Goal: Use online tool/utility: Use online tool/utility

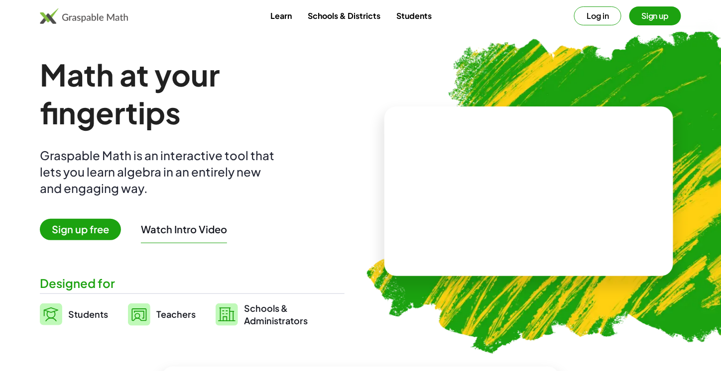
click at [589, 18] on button "Log in" at bounding box center [597, 15] width 47 height 19
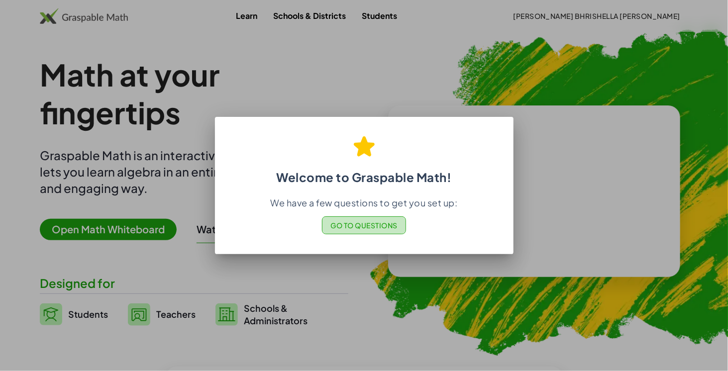
click at [367, 229] on span "Go to Questions" at bounding box center [363, 225] width 67 height 9
click at [524, 117] on div at bounding box center [364, 185] width 728 height 371
click at [559, 183] on div at bounding box center [364, 185] width 728 height 371
click at [305, 288] on div at bounding box center [364, 185] width 728 height 371
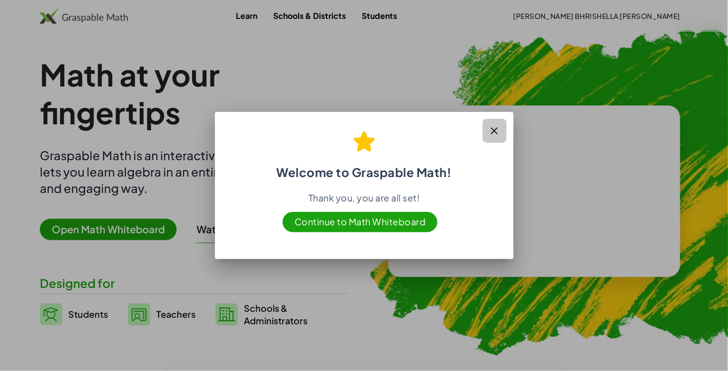
click at [492, 129] on icon "button" at bounding box center [495, 131] width 12 height 12
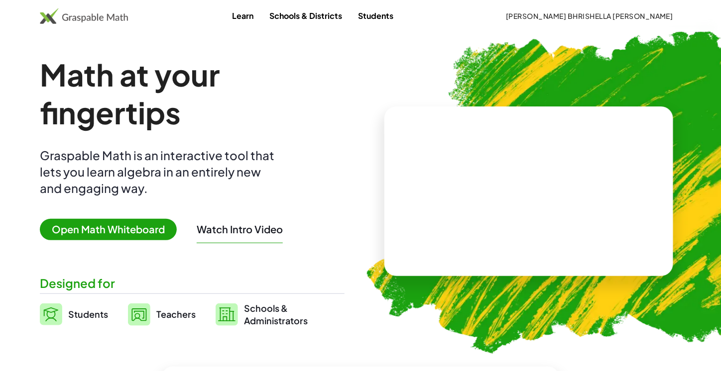
click at [149, 226] on span "Open Math Whiteboard" at bounding box center [108, 229] width 137 height 21
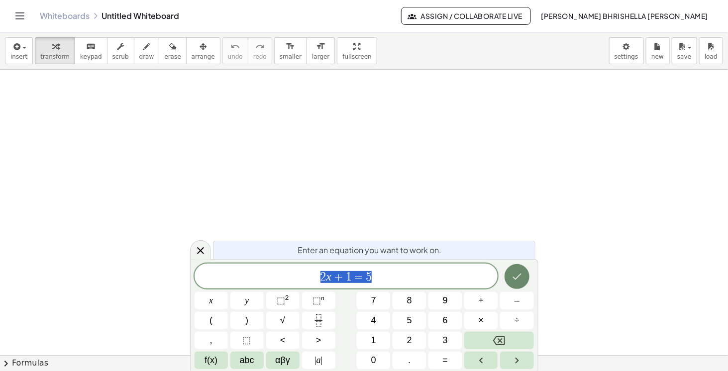
click at [520, 287] on button "Done" at bounding box center [517, 276] width 25 height 25
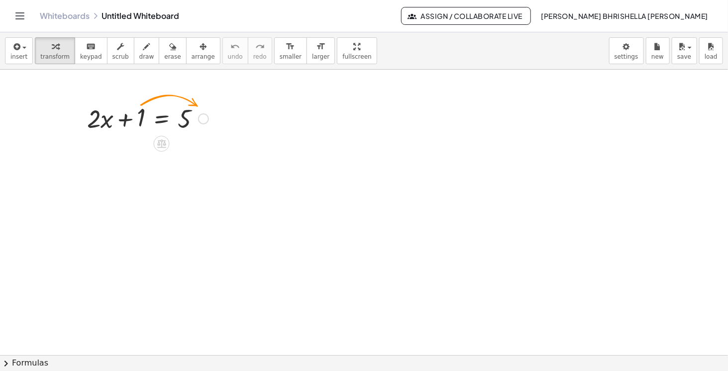
click at [207, 119] on div at bounding box center [203, 118] width 11 height 11
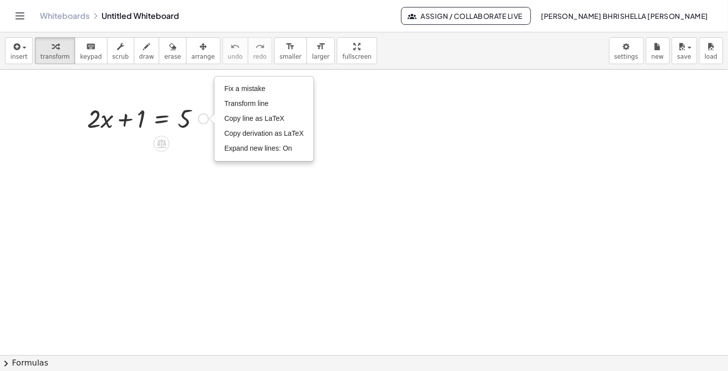
click at [140, 120] on div at bounding box center [147, 118] width 131 height 34
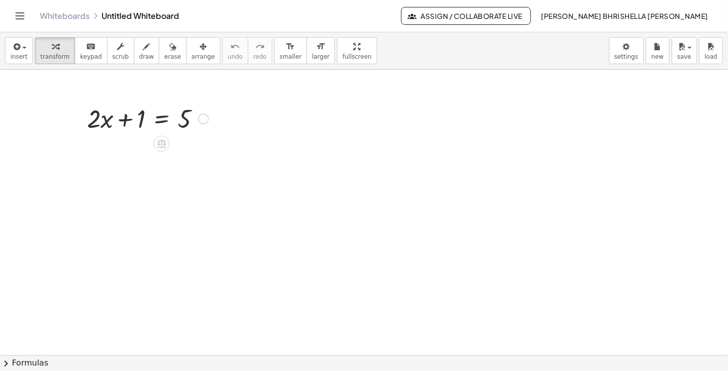
click at [141, 125] on div at bounding box center [147, 118] width 131 height 34
click at [204, 117] on div "Fix a mistake Transform line Copy line as LaTeX Copy derivation as LaTeX Expand…" at bounding box center [203, 118] width 11 height 11
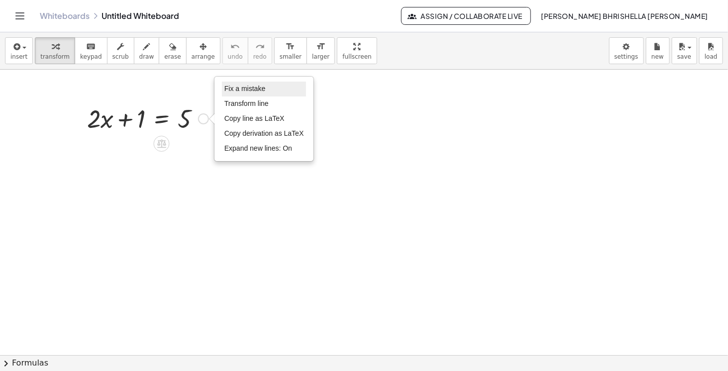
click at [245, 93] on li "Fix a mistake" at bounding box center [264, 89] width 85 height 15
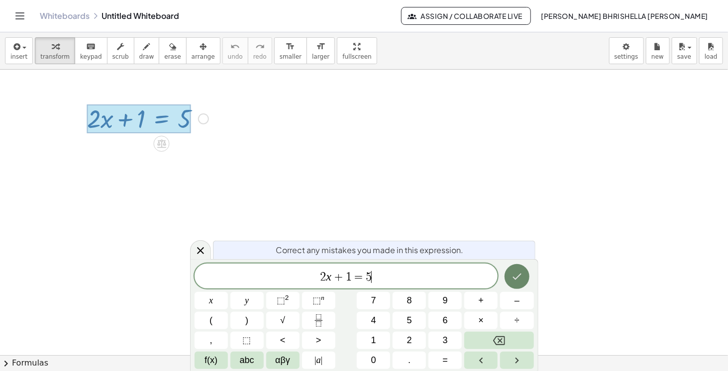
click at [516, 281] on icon "Done" at bounding box center [517, 277] width 12 height 12
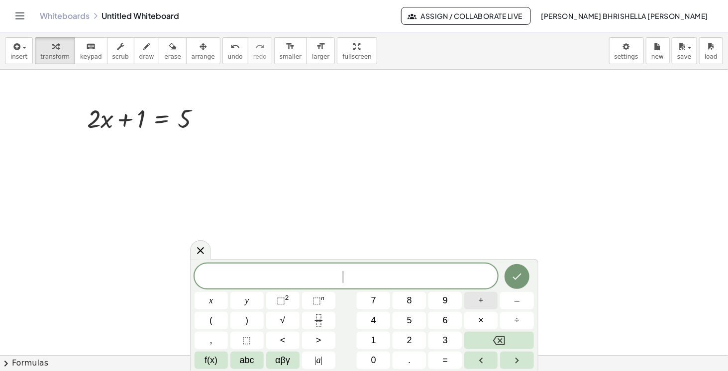
click at [490, 307] on button "+" at bounding box center [480, 300] width 33 height 17
click at [377, 345] on button "1" at bounding box center [373, 340] width 33 height 17
click at [512, 284] on button "Done" at bounding box center [517, 276] width 25 height 25
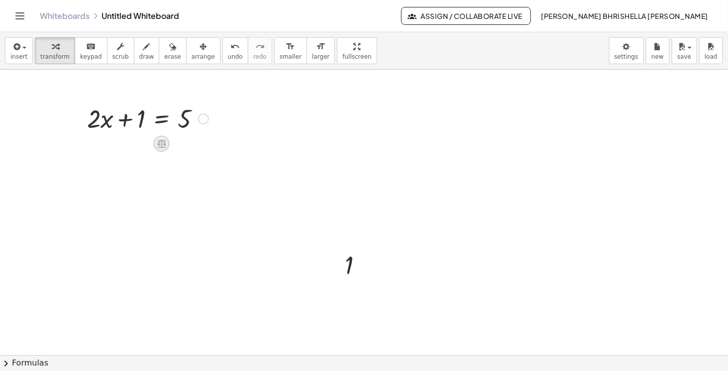
click at [162, 145] on icon at bounding box center [161, 144] width 9 height 8
click at [146, 148] on div "−" at bounding box center [142, 144] width 16 height 16
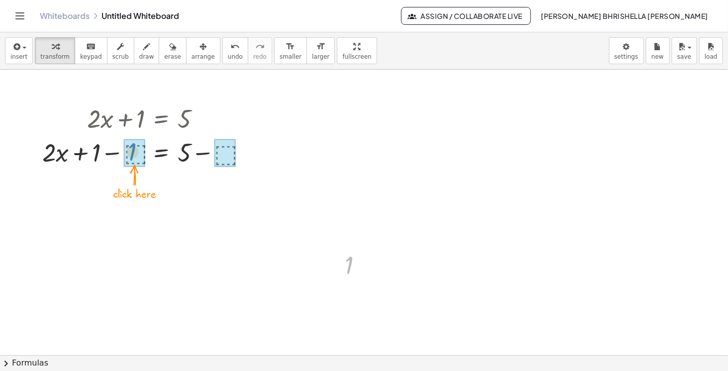
drag, startPoint x: 346, startPoint y: 266, endPoint x: 129, endPoint y: 151, distance: 245.6
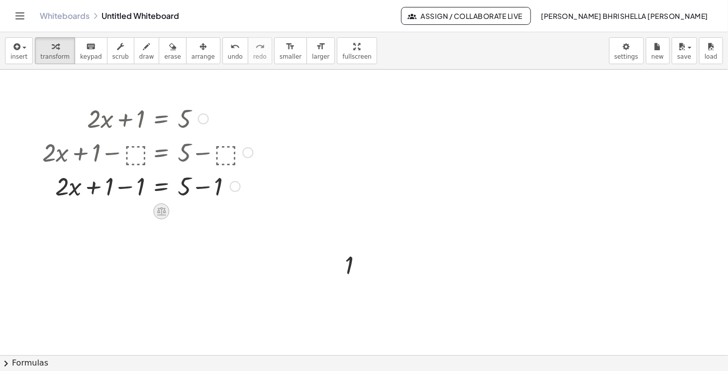
click at [160, 212] on icon at bounding box center [161, 211] width 10 height 10
click at [200, 212] on icon at bounding box center [201, 211] width 9 height 9
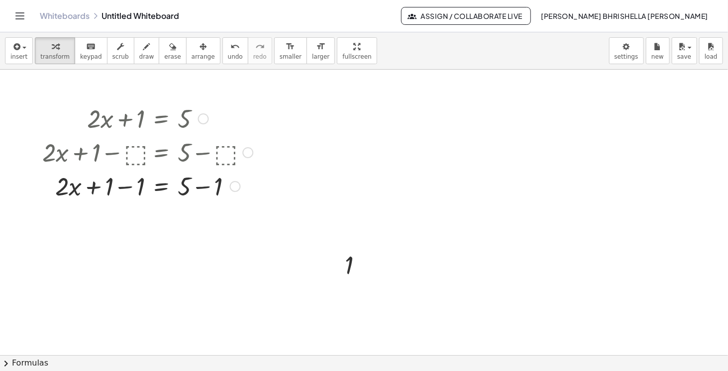
click at [134, 156] on div at bounding box center [147, 152] width 220 height 34
click at [235, 187] on div "Fix a mistake Transform line Copy line as LaTeX Copy derivation as LaTeX Expand…" at bounding box center [235, 186] width 11 height 11
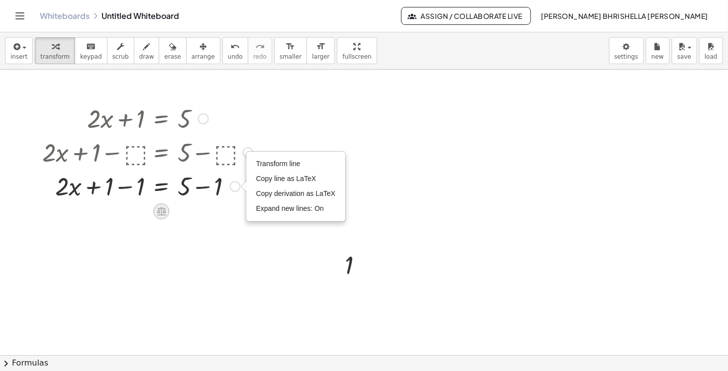
click at [166, 212] on div at bounding box center [161, 212] width 16 height 16
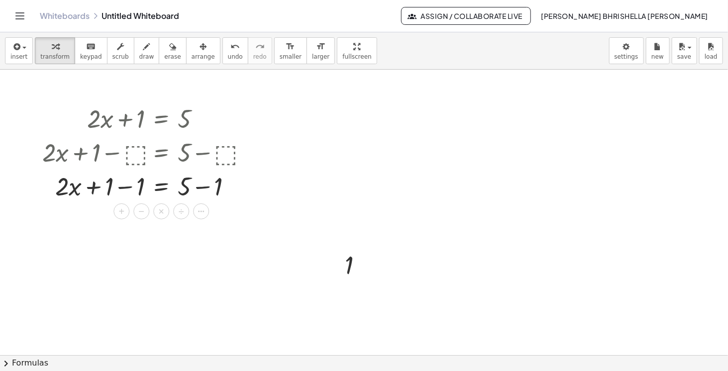
click at [233, 188] on div "Transform line Copy line as LaTeX Copy derivation as LaTeX Expand new lines: On" at bounding box center [235, 186] width 11 height 11
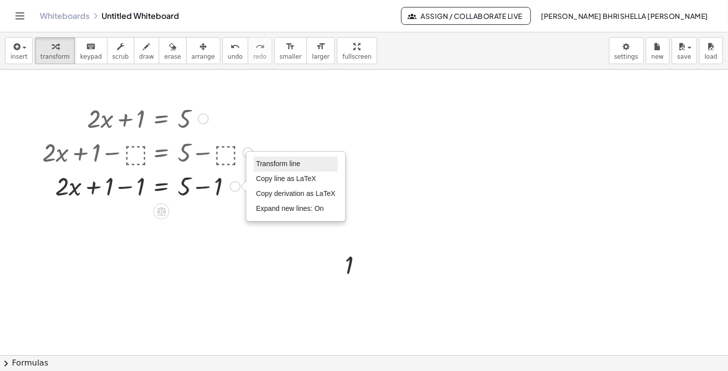
click at [273, 165] on span "Transform line" at bounding box center [278, 164] width 44 height 8
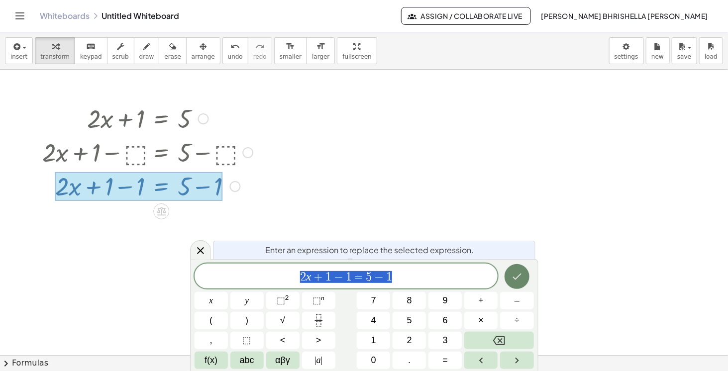
click at [510, 278] on button "Done" at bounding box center [517, 276] width 25 height 25
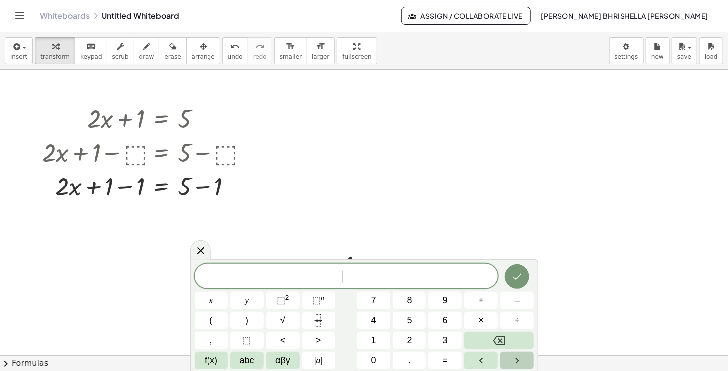
click at [510, 357] on button "Right arrow" at bounding box center [516, 360] width 33 height 17
click at [198, 250] on icon at bounding box center [201, 250] width 12 height 12
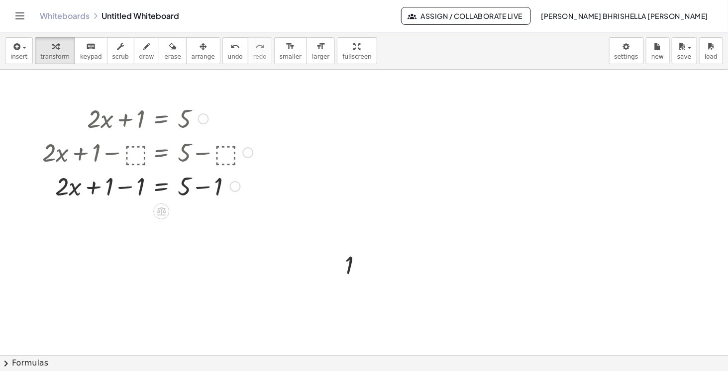
click at [133, 121] on div at bounding box center [147, 118] width 220 height 34
click at [246, 152] on div at bounding box center [247, 152] width 11 height 11
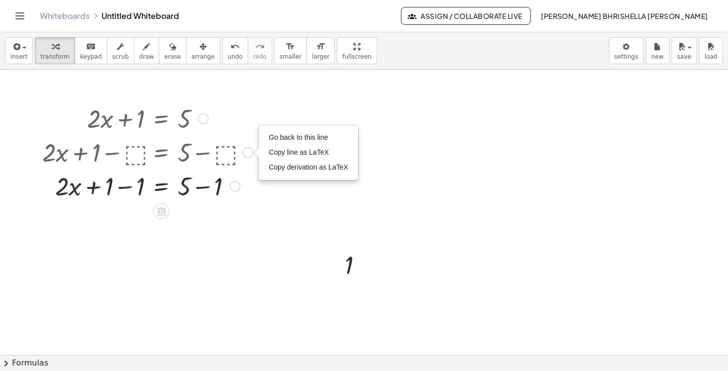
click at [223, 158] on div at bounding box center [147, 152] width 220 height 34
